Goal: Task Accomplishment & Management: Use online tool/utility

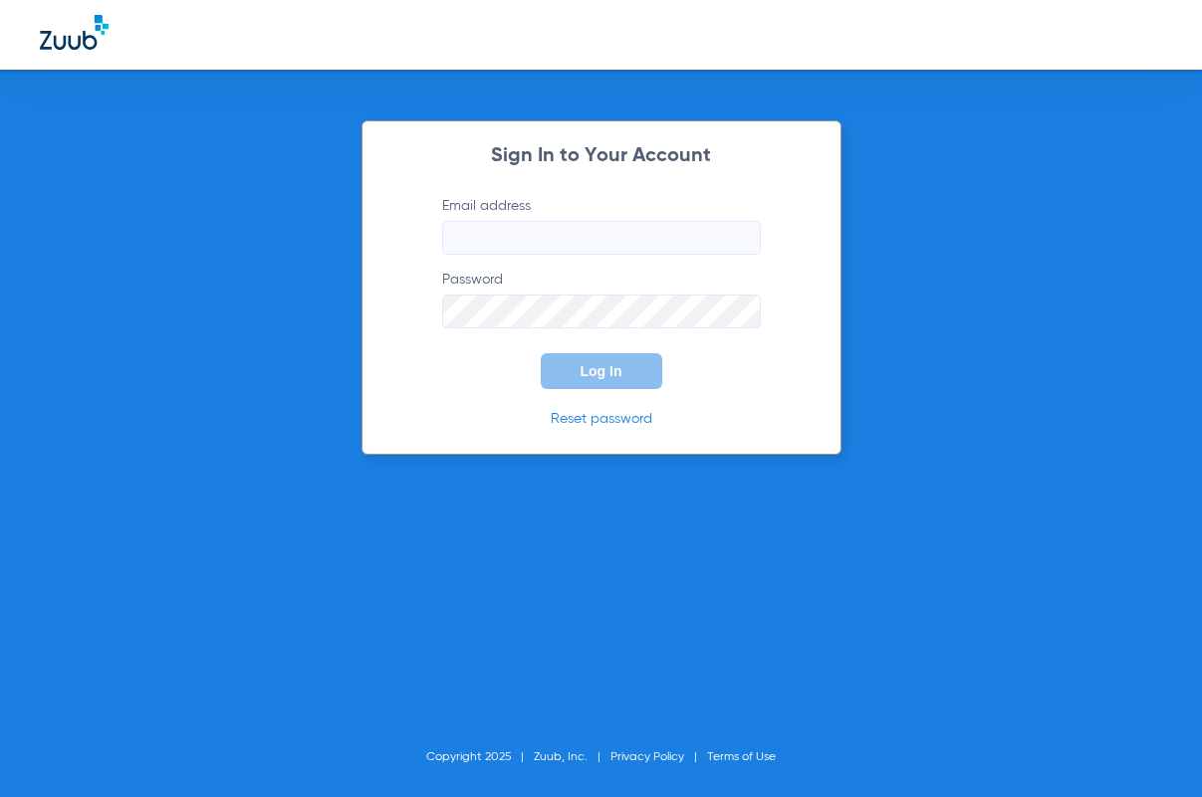
type input "[EMAIL_ADDRESS][DOMAIN_NAME]"
click at [598, 377] on span "Log In" at bounding box center [601, 371] width 42 height 16
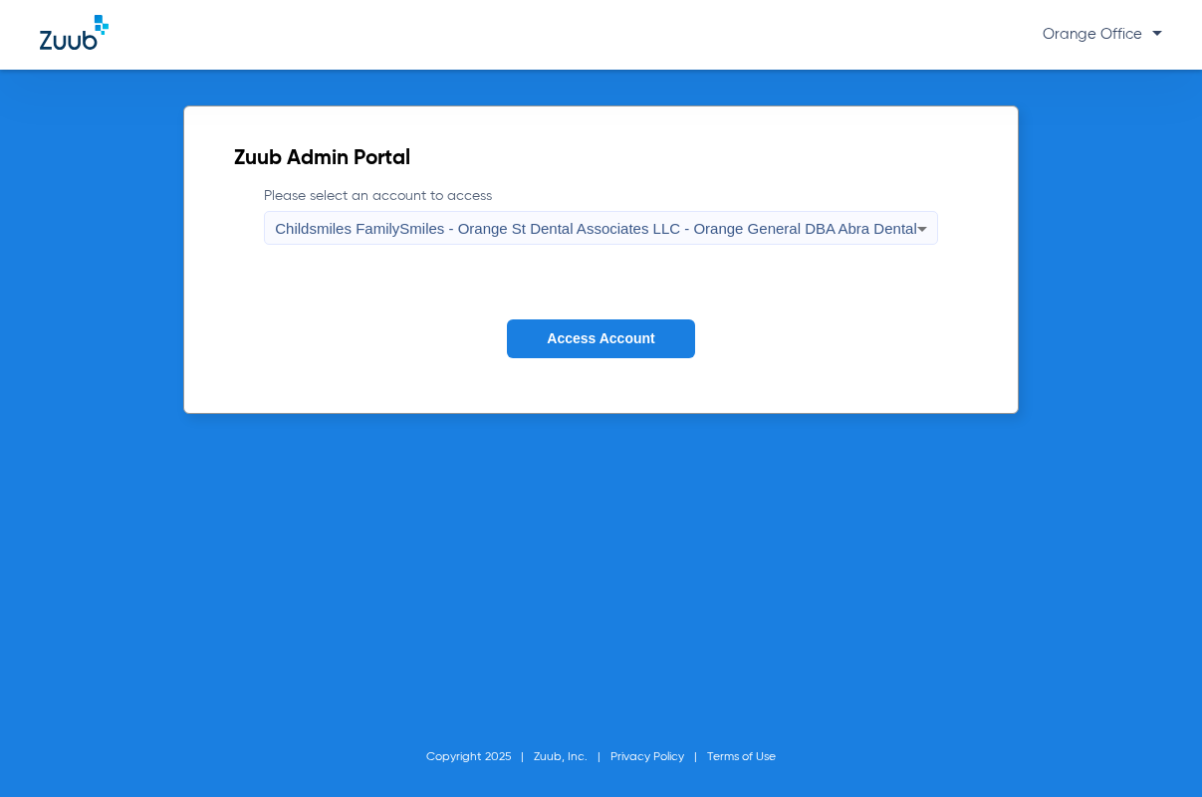
click at [607, 348] on button "Access Account" at bounding box center [600, 339] width 187 height 39
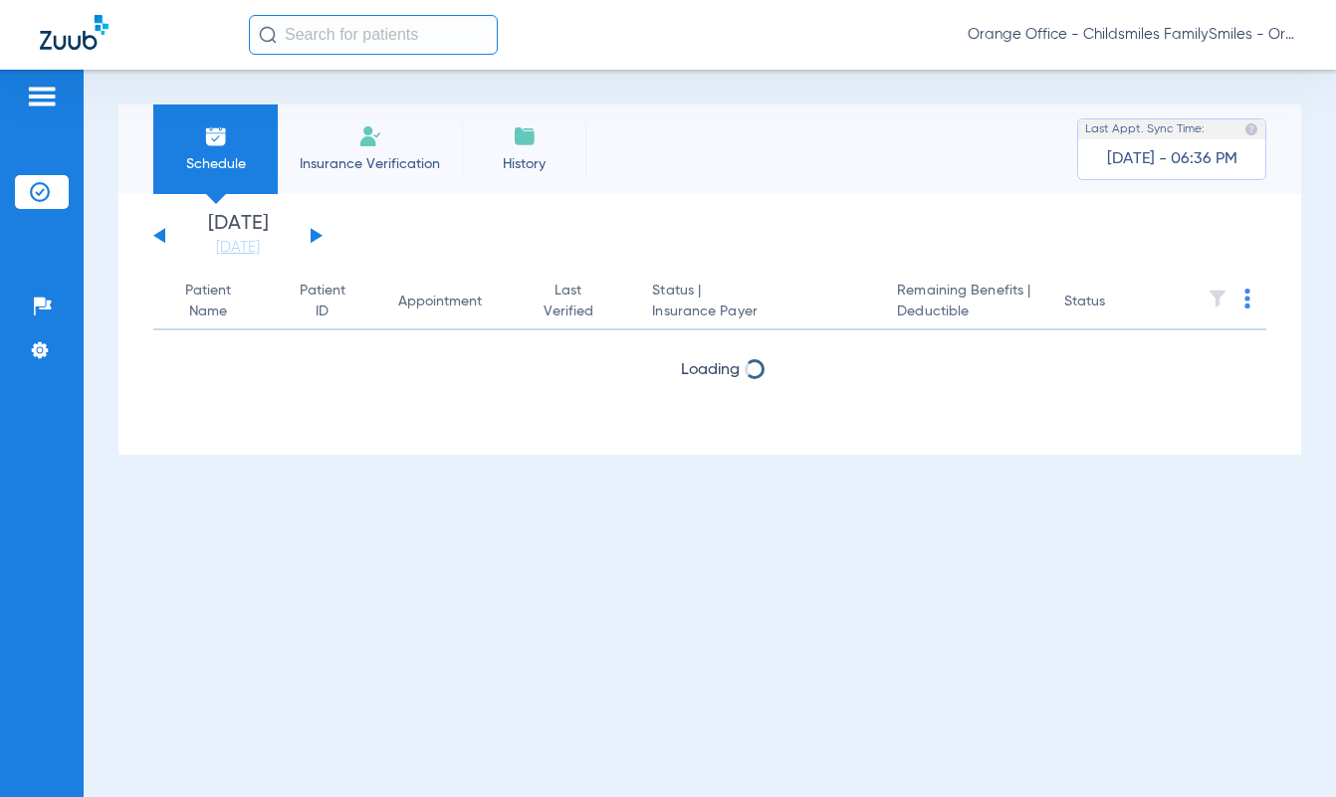
click at [317, 236] on button at bounding box center [317, 235] width 12 height 15
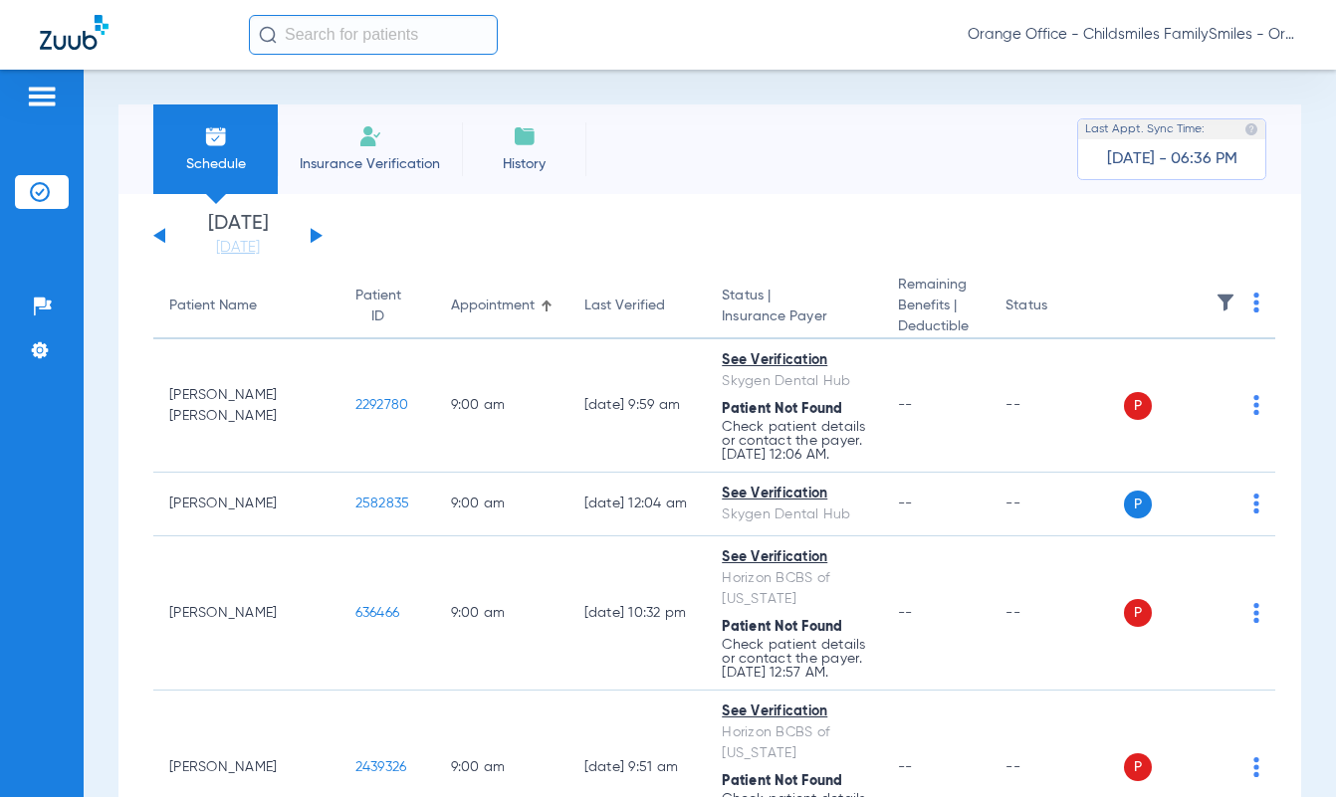
click at [1201, 304] on img at bounding box center [1256, 303] width 6 height 20
click at [1137, 384] on span "Verify All" at bounding box center [1156, 382] width 124 height 14
